Goal: Information Seeking & Learning: Learn about a topic

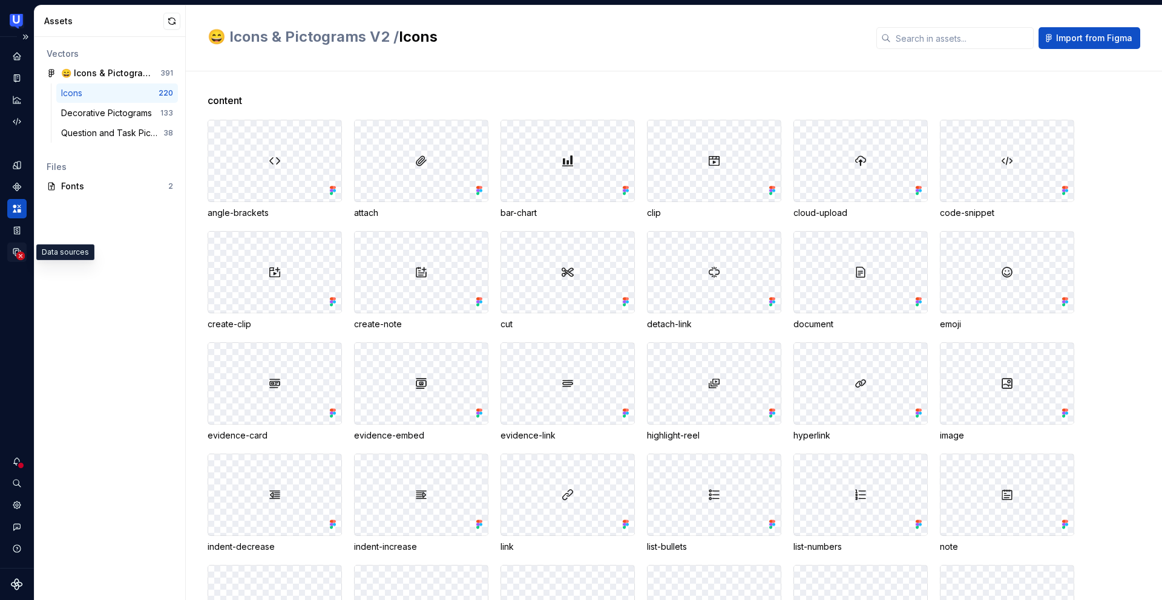
click at [20, 255] on circle "Data sources" at bounding box center [20, 256] width 8 height 8
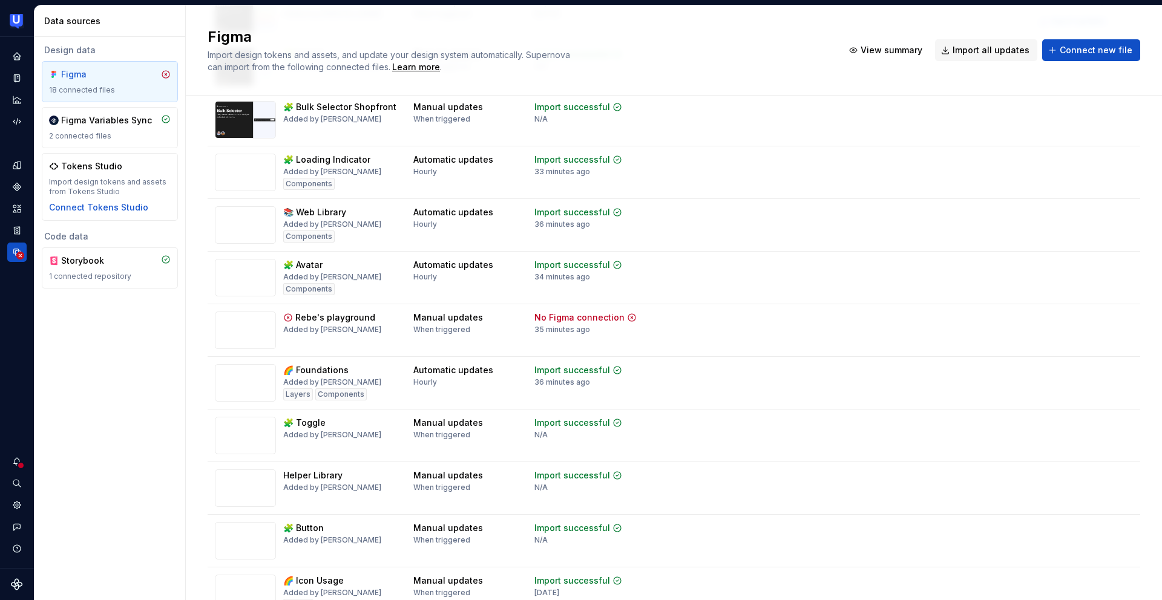
scroll to position [368, 0]
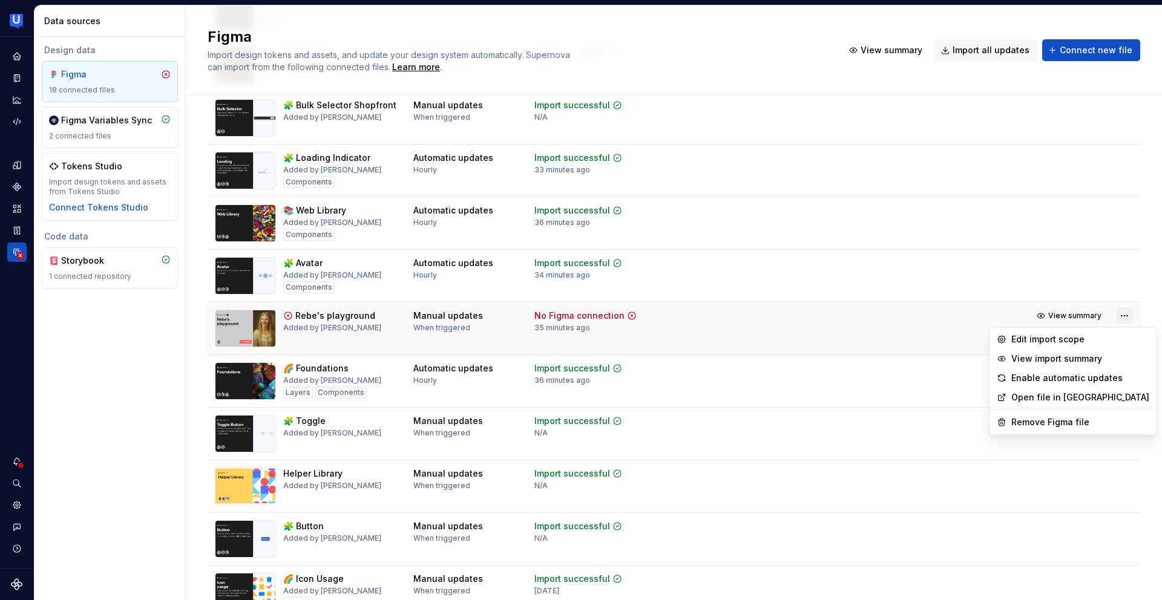
click at [1116, 315] on html "UserTesting Design System EP Design system data Data sources Design data Figma …" at bounding box center [581, 300] width 1162 height 600
click at [1062, 415] on div "Remove Figma file" at bounding box center [1073, 422] width 162 height 19
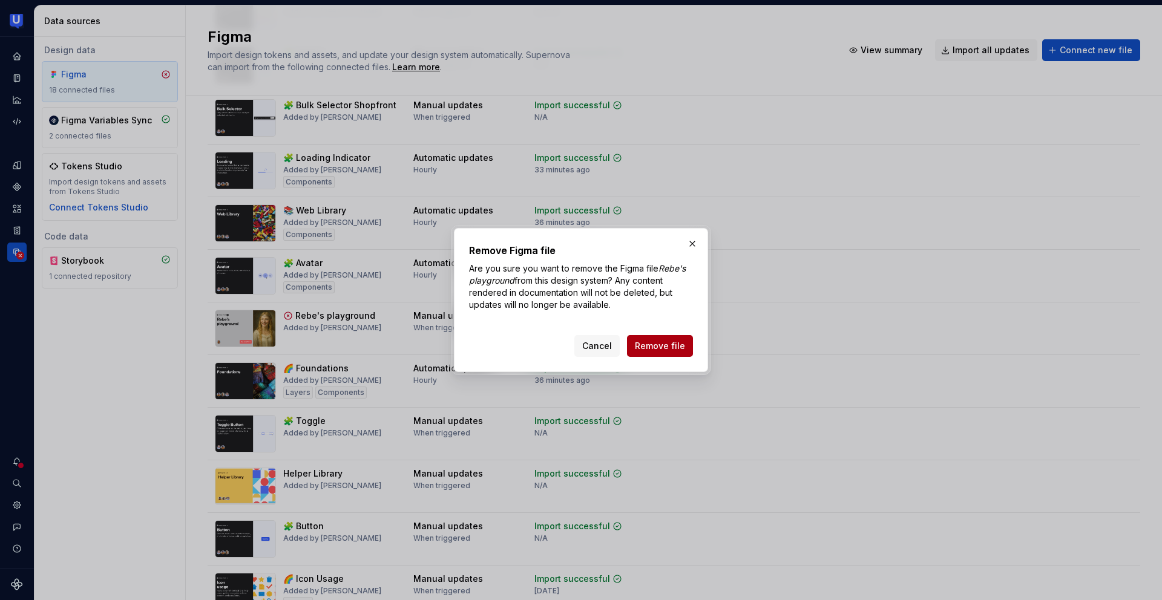
click at [686, 349] on button "Remove file" at bounding box center [660, 346] width 66 height 22
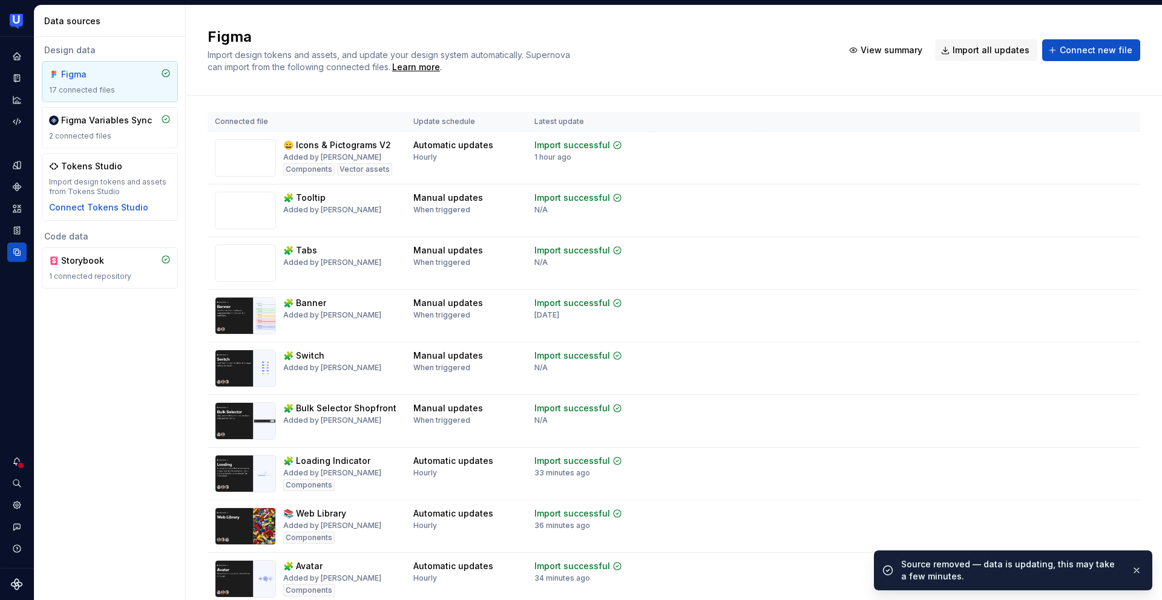
scroll to position [0, 0]
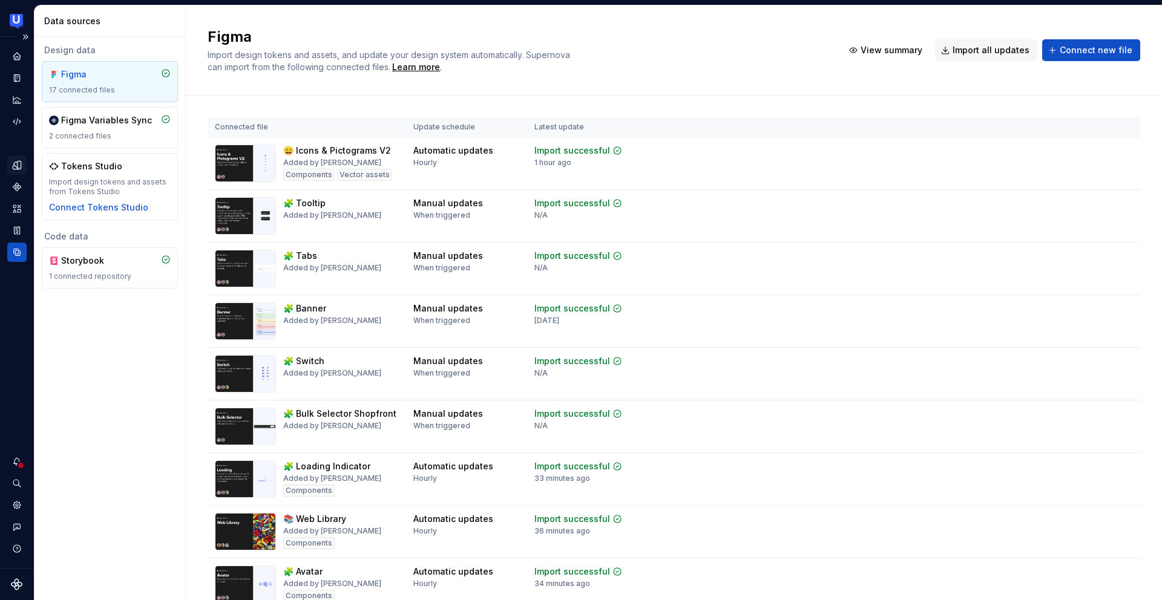
click at [16, 166] on icon "Design tokens" at bounding box center [17, 165] width 11 height 11
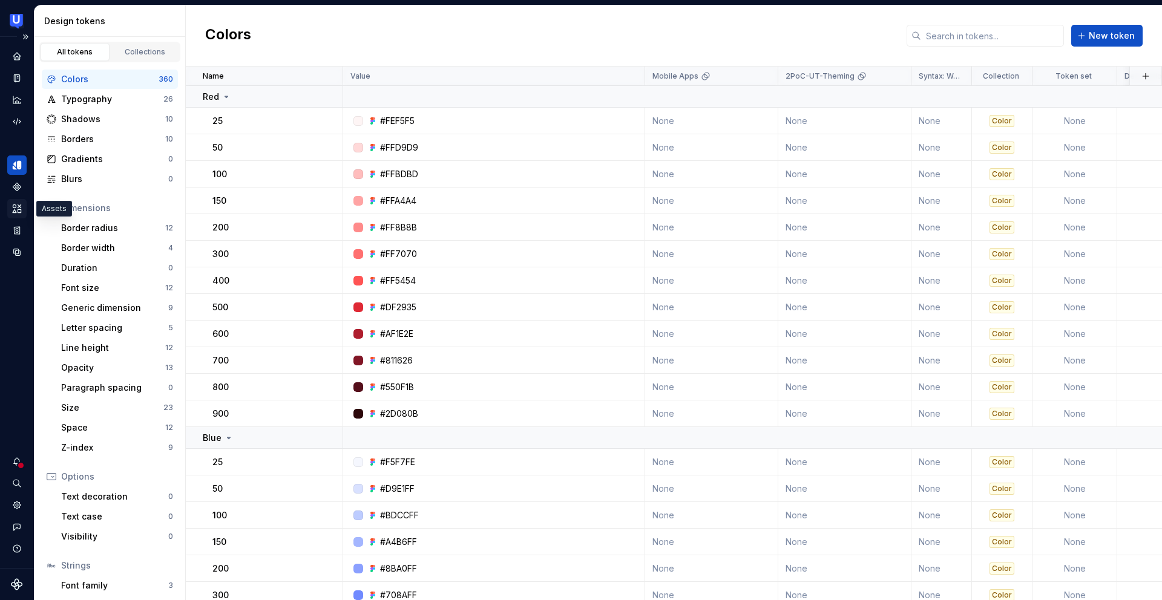
click at [18, 203] on icon "Assets" at bounding box center [17, 208] width 11 height 11
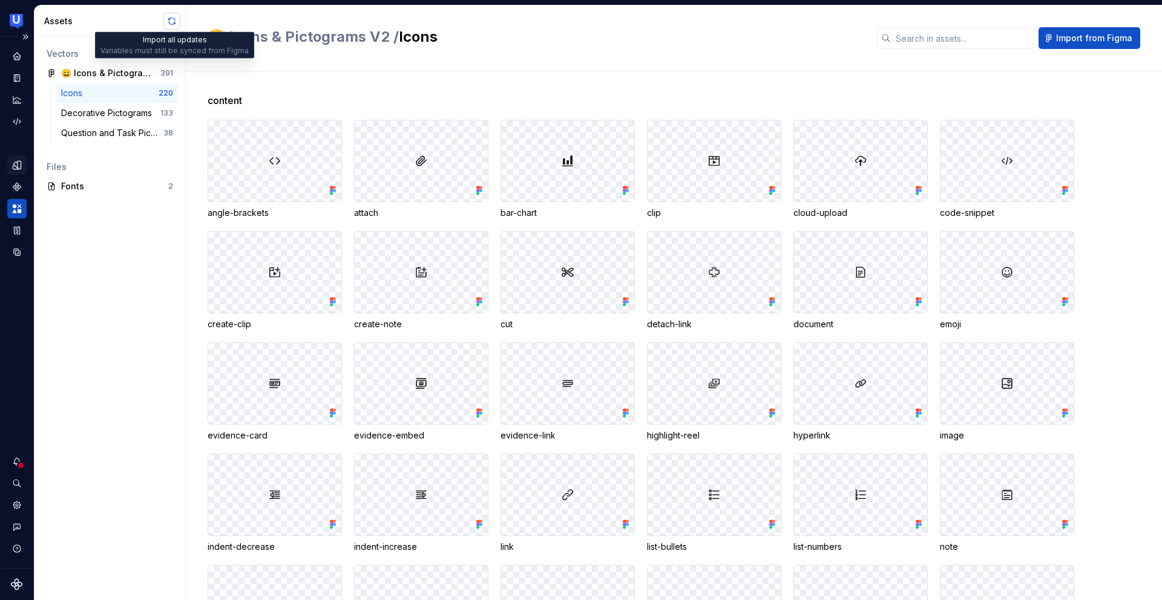
click at [173, 22] on button "button" at bounding box center [171, 21] width 17 height 17
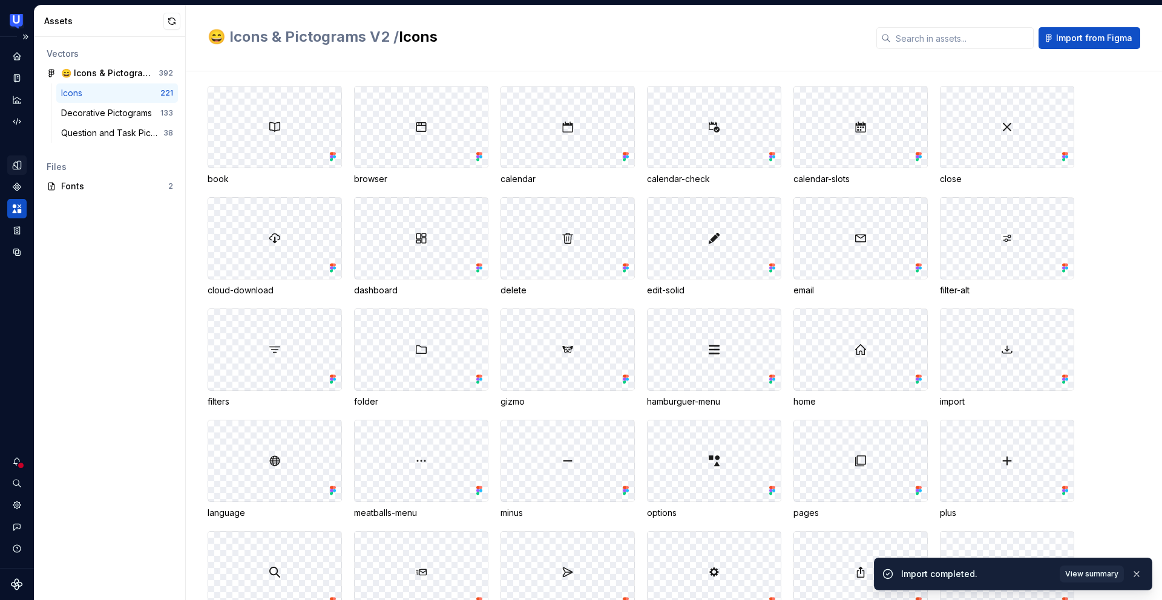
scroll to position [1013, 0]
click at [1078, 573] on span "View summary" at bounding box center [1091, 575] width 53 height 10
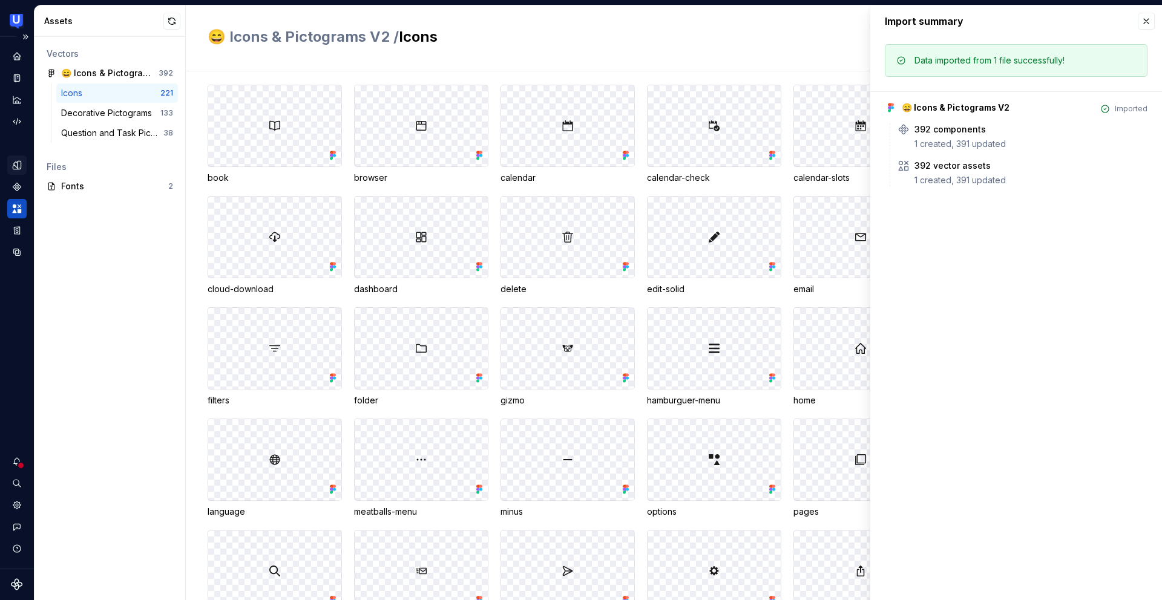
click at [183, 219] on div "Vectors 😄 Icons & Pictograms V2 392 Icons 221 Decorative Pictograms 133 Questio…" at bounding box center [110, 319] width 151 height 564
click at [212, 229] on div at bounding box center [274, 237] width 133 height 81
click at [1144, 22] on button "button" at bounding box center [1146, 21] width 17 height 17
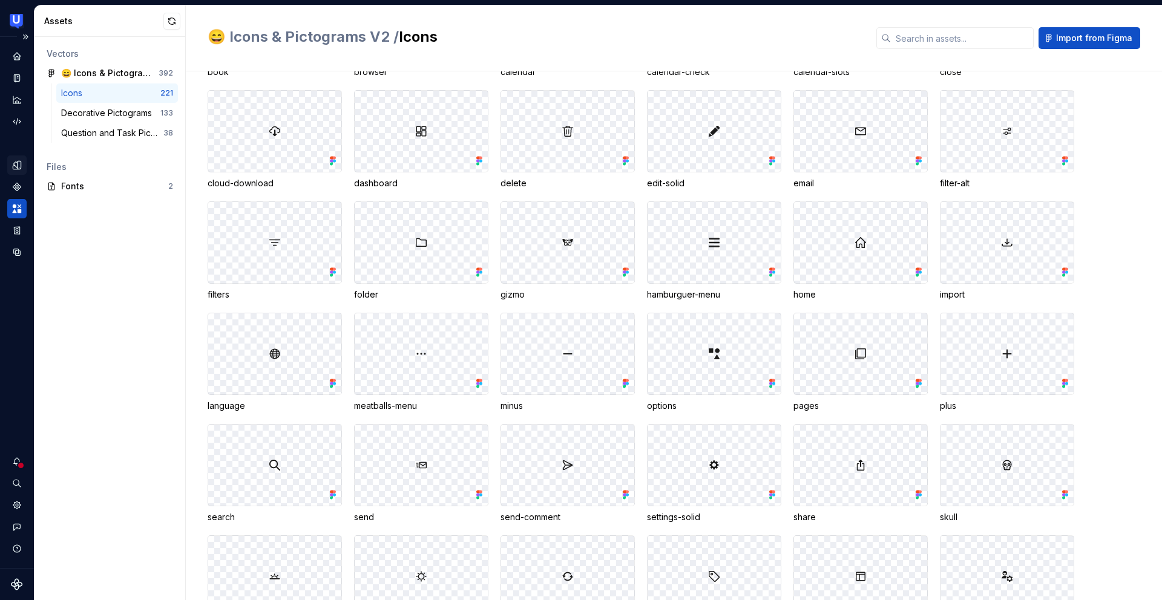
scroll to position [1097, 0]
click at [176, 21] on button "button" at bounding box center [171, 21] width 17 height 17
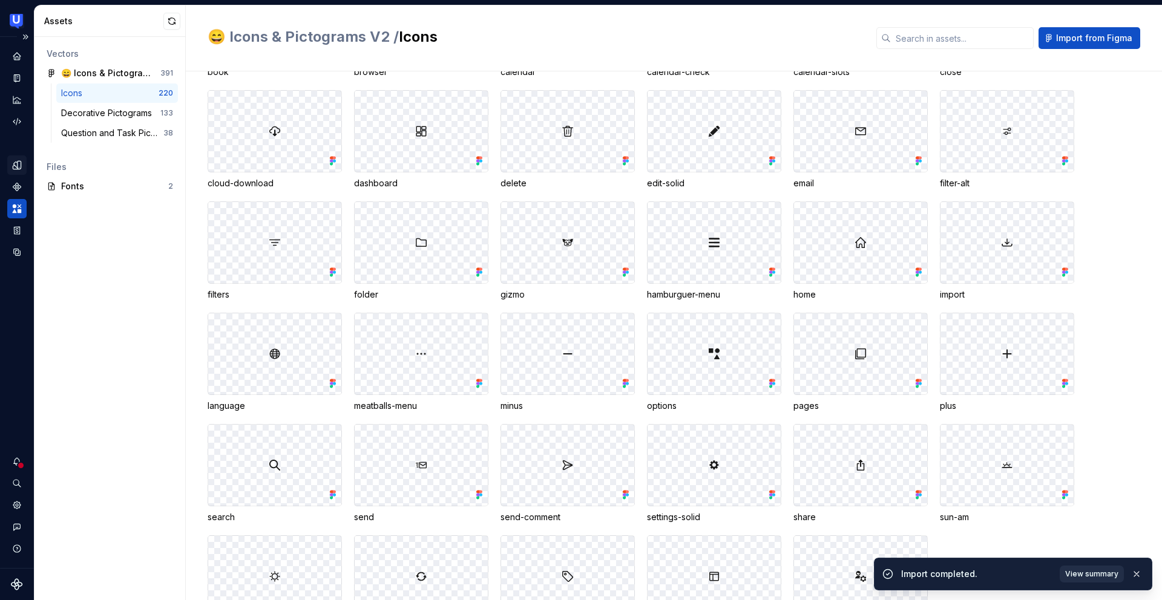
click at [1108, 571] on span "View summary" at bounding box center [1091, 575] width 53 height 10
